Goal: Navigation & Orientation: Find specific page/section

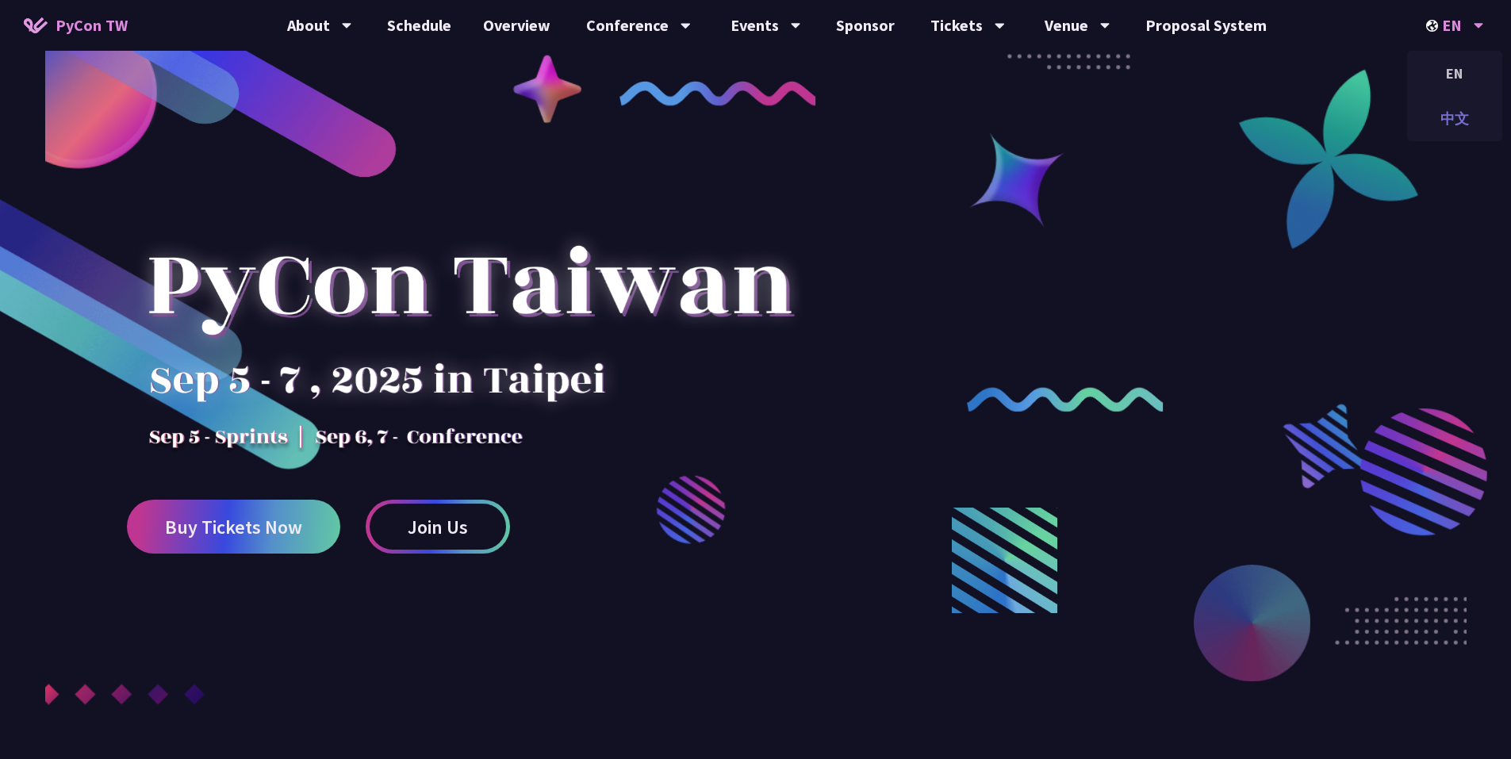
click at [1462, 120] on div "中文" at bounding box center [1454, 118] width 95 height 37
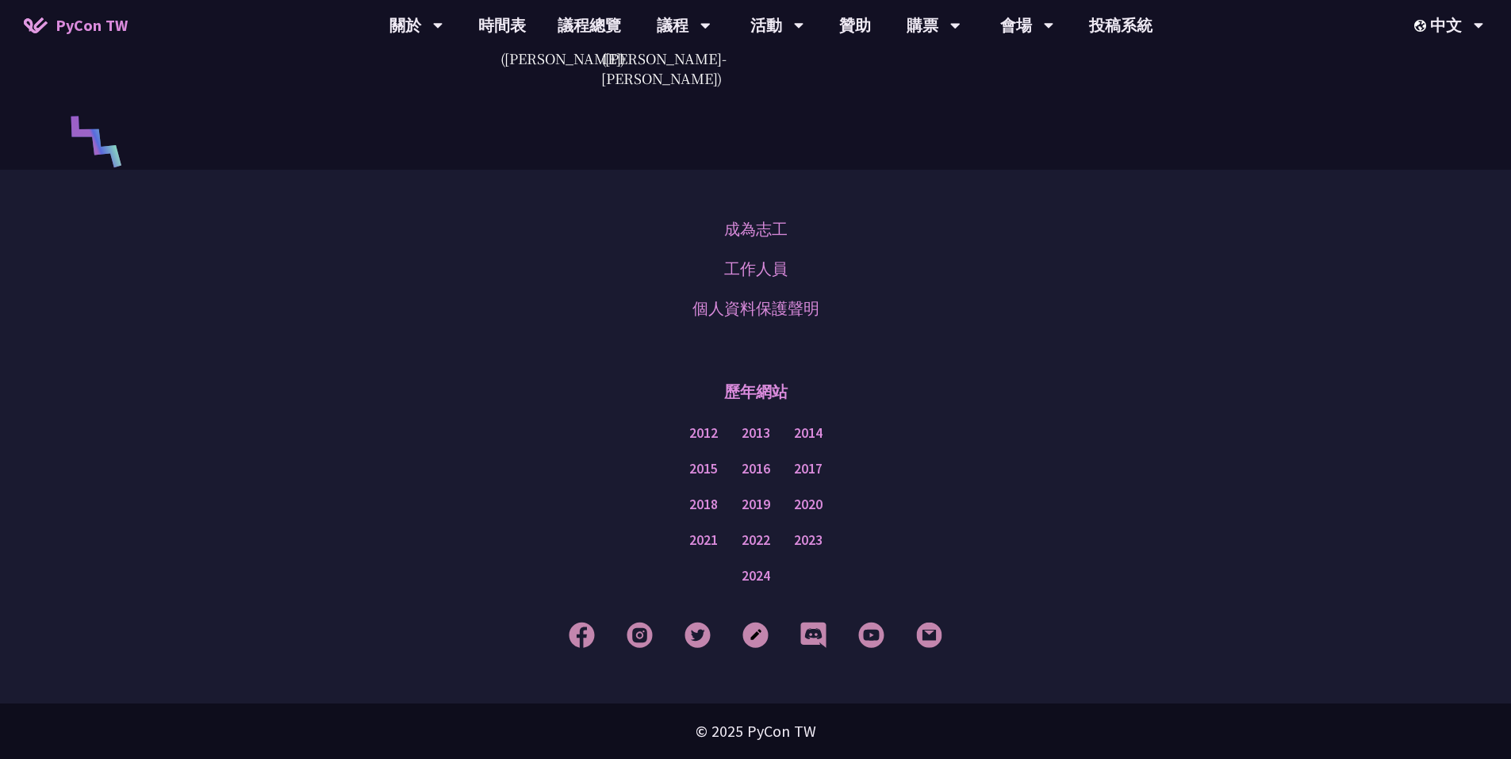
scroll to position [4431, 0]
click at [756, 577] on link "2024" at bounding box center [755, 576] width 29 height 20
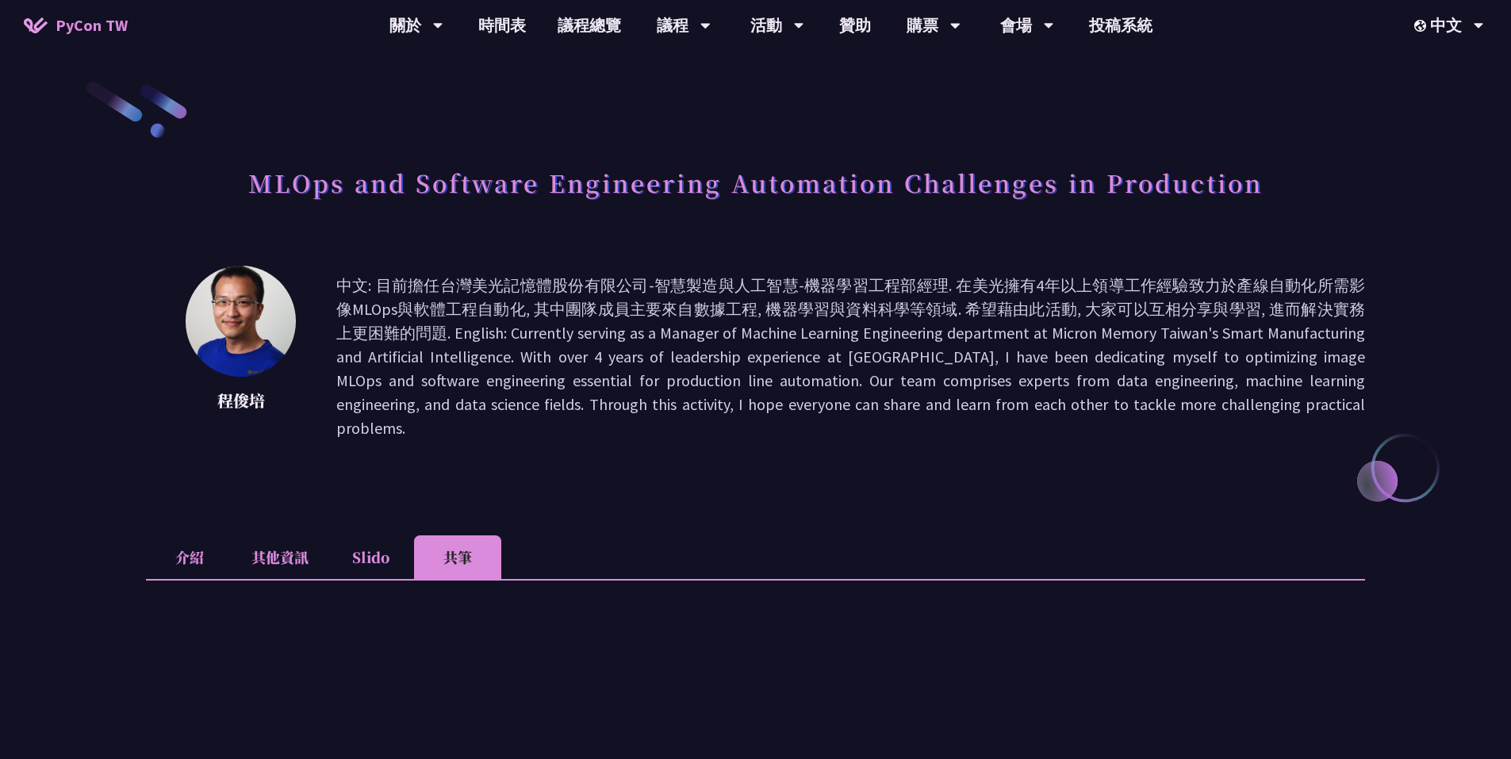
click at [197, 535] on li "介紹" at bounding box center [189, 557] width 87 height 44
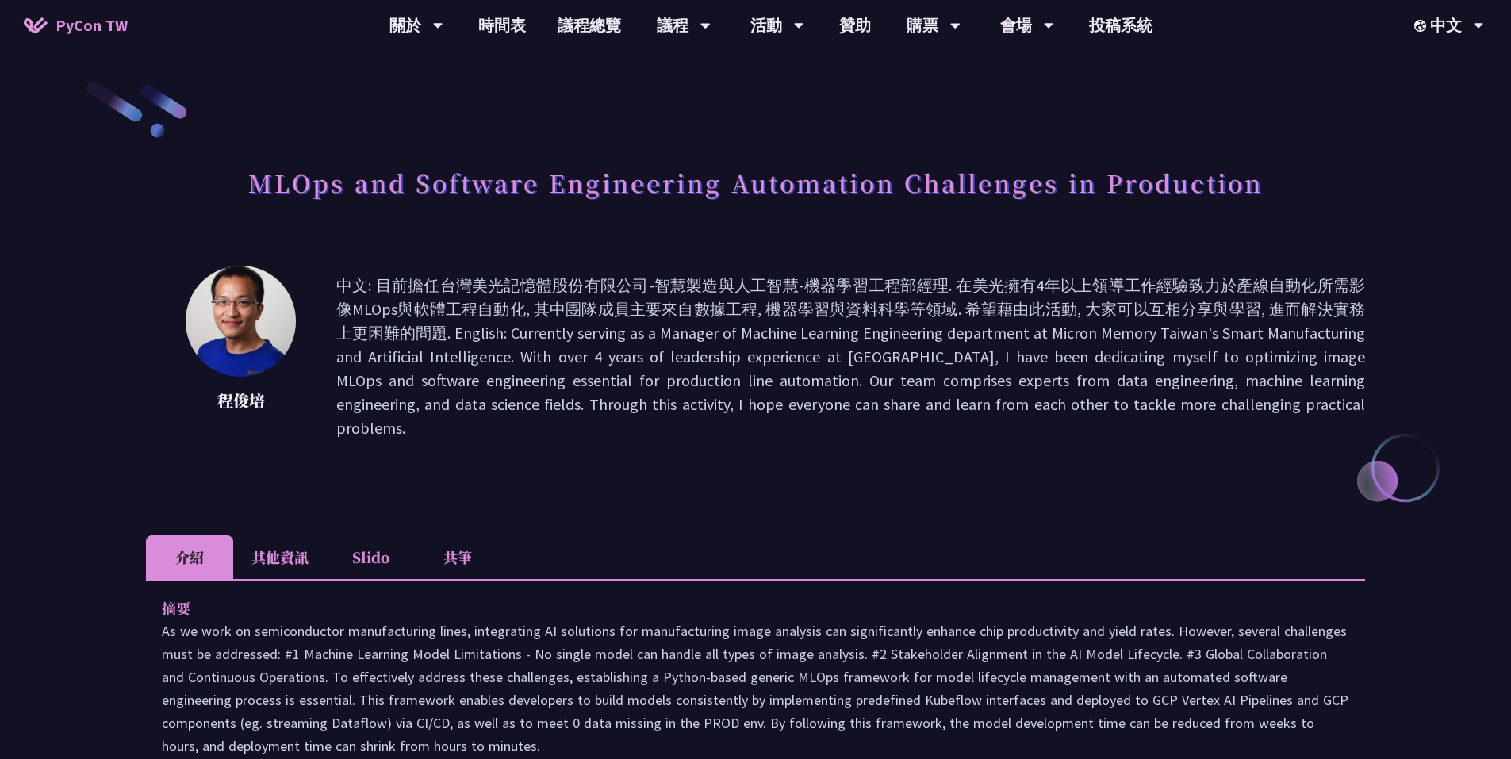
click at [275, 539] on li "其他資訊" at bounding box center [280, 557] width 94 height 44
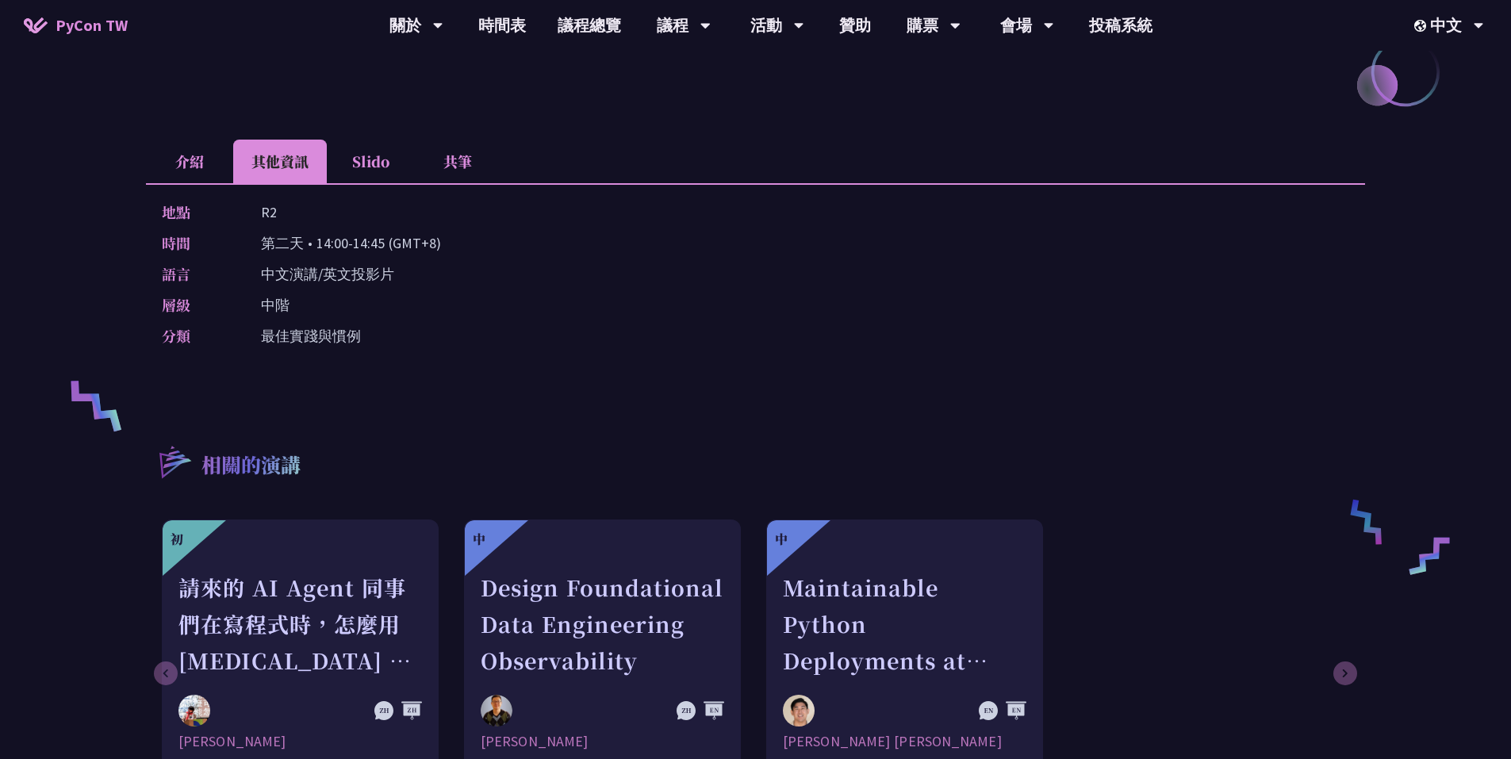
scroll to position [397, 0]
click at [382, 139] on li "Slido" at bounding box center [370, 161] width 87 height 44
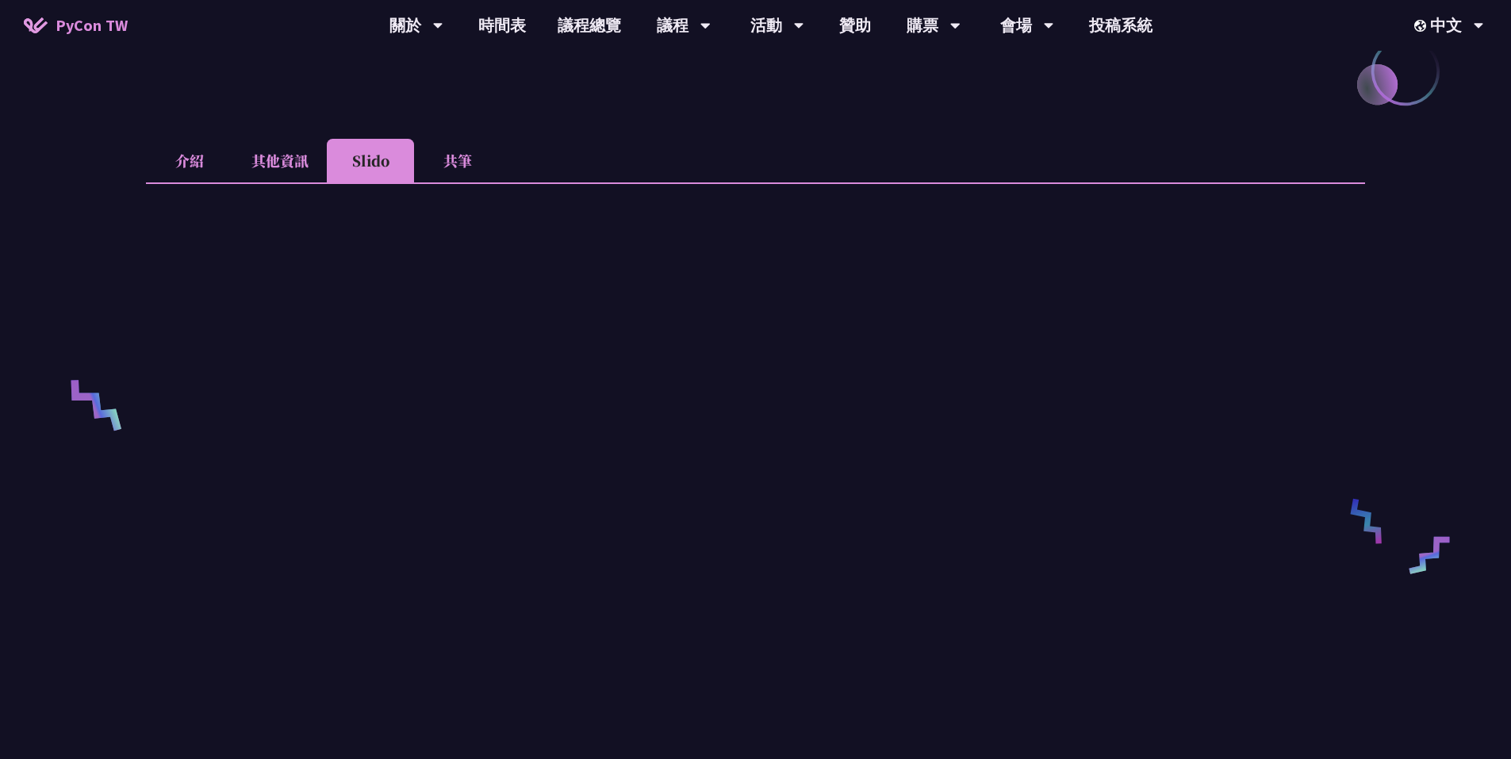
click at [454, 139] on li "共筆" at bounding box center [457, 161] width 87 height 44
